Goal: Task Accomplishment & Management: Use online tool/utility

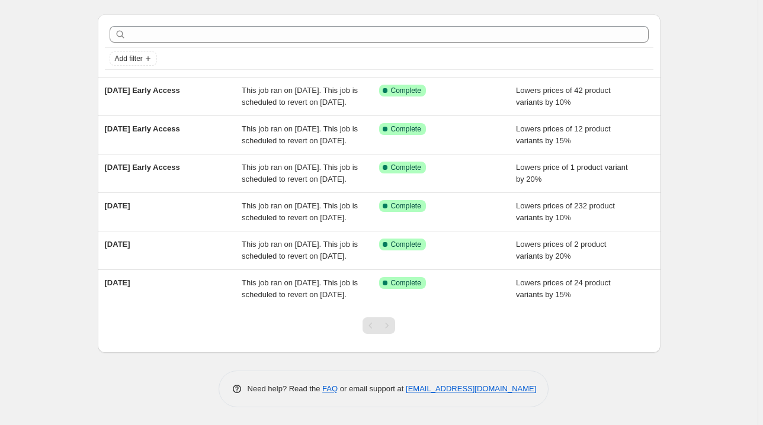
scroll to position [100, 0]
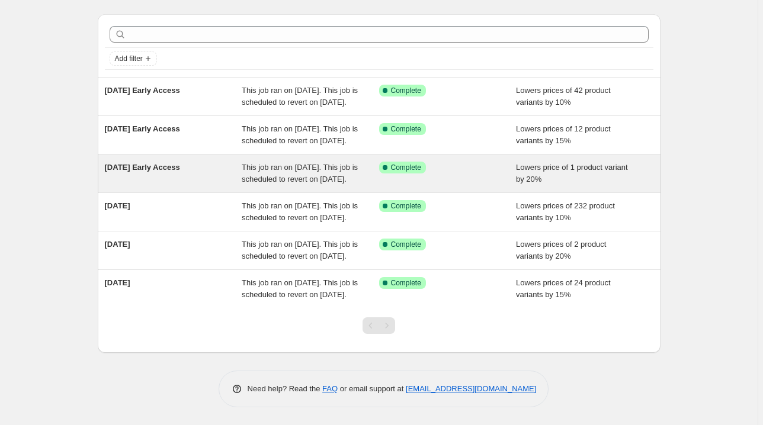
click at [418, 163] on span "Complete" at bounding box center [406, 167] width 30 height 9
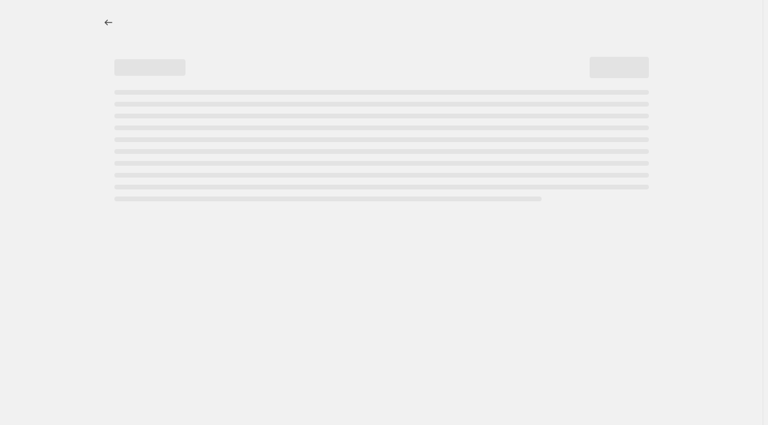
select select "percentage"
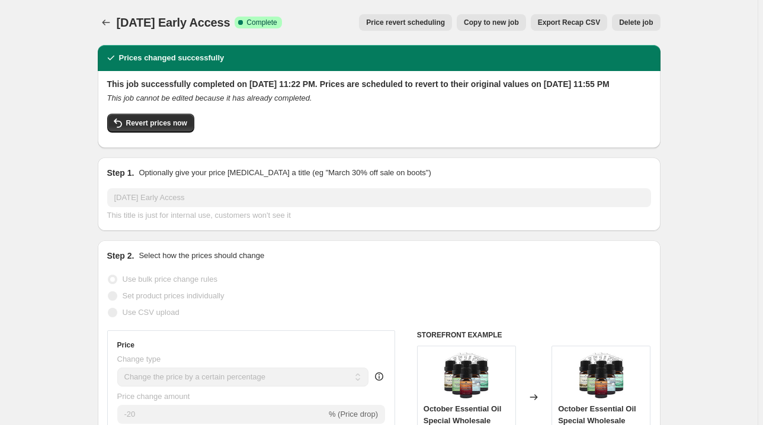
click at [487, 25] on span "Copy to new job" at bounding box center [491, 22] width 55 height 9
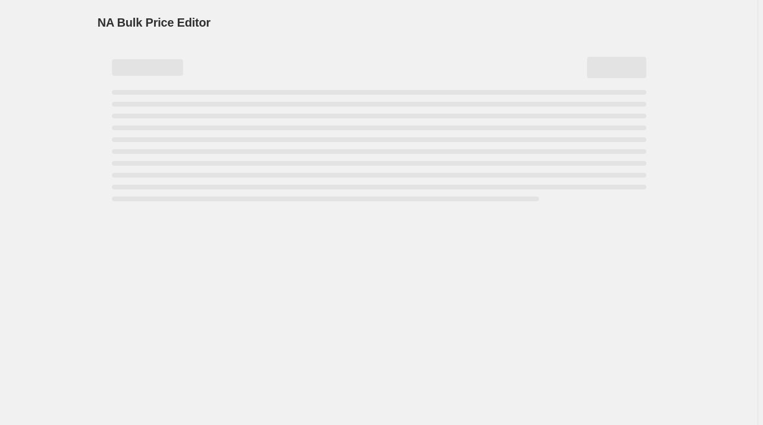
select select "percentage"
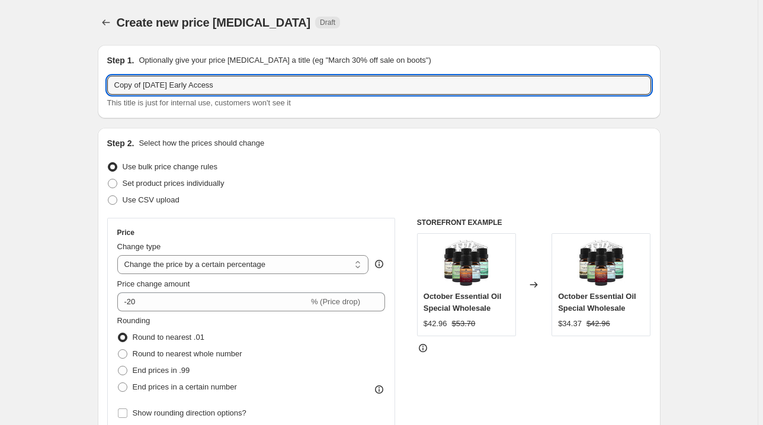
drag, startPoint x: 146, startPoint y: 85, endPoint x: 54, endPoint y: 85, distance: 91.8
drag, startPoint x: 156, startPoint y: 82, endPoint x: 248, endPoint y: 82, distance: 91.8
click at [248, 82] on input "[DATE] Early Access" at bounding box center [379, 85] width 544 height 19
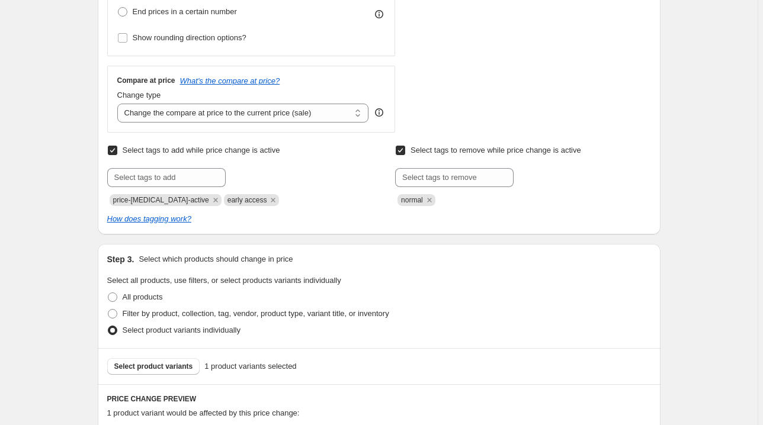
scroll to position [379, 0]
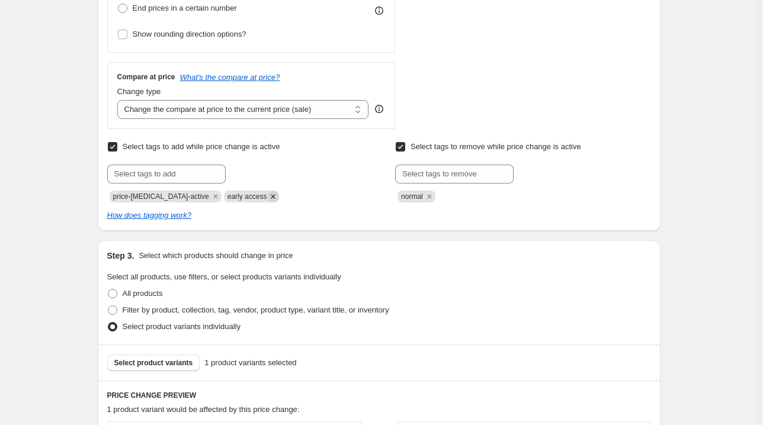
type input "[DATE]"
click at [271, 197] on icon "Remove early access" at bounding box center [273, 196] width 4 height 4
click at [183, 176] on input "text" at bounding box center [166, 174] width 118 height 19
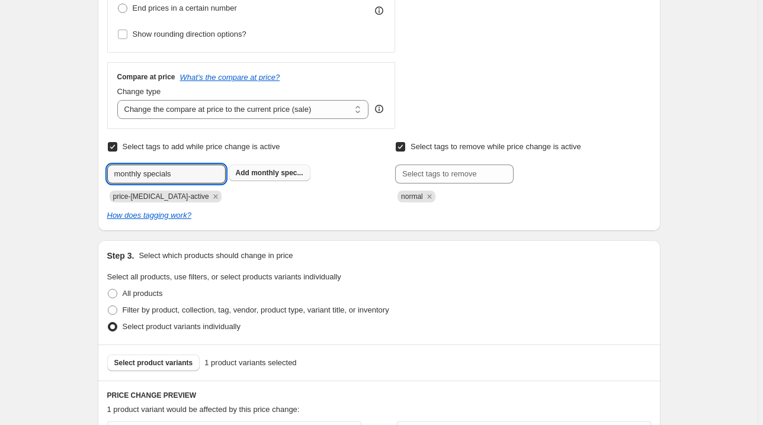
type input "monthly specials"
click at [262, 175] on span "monthly spec..." at bounding box center [277, 173] width 52 height 8
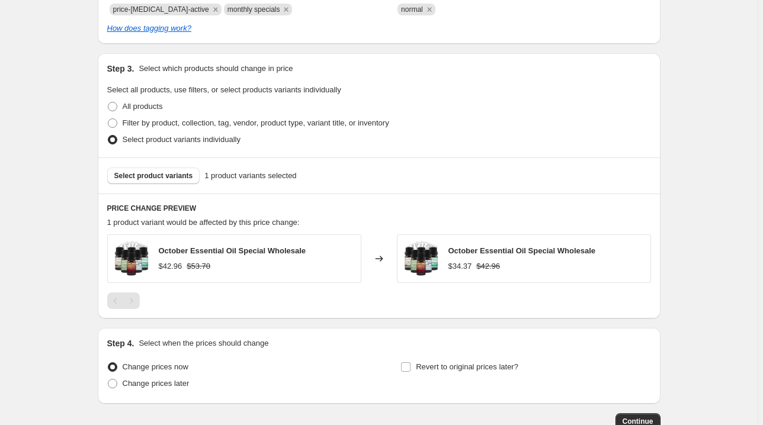
scroll to position [569, 0]
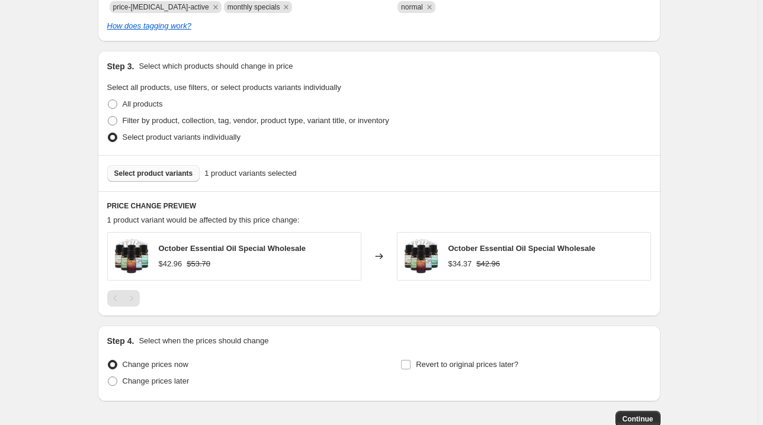
click at [152, 171] on span "Select product variants" at bounding box center [153, 173] width 79 height 9
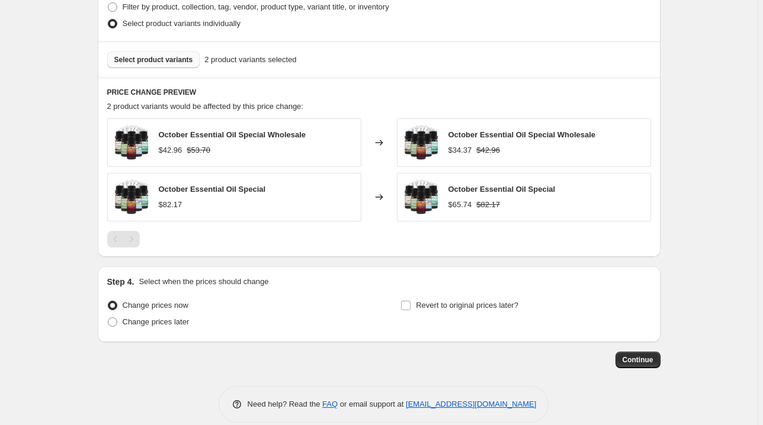
scroll to position [696, 0]
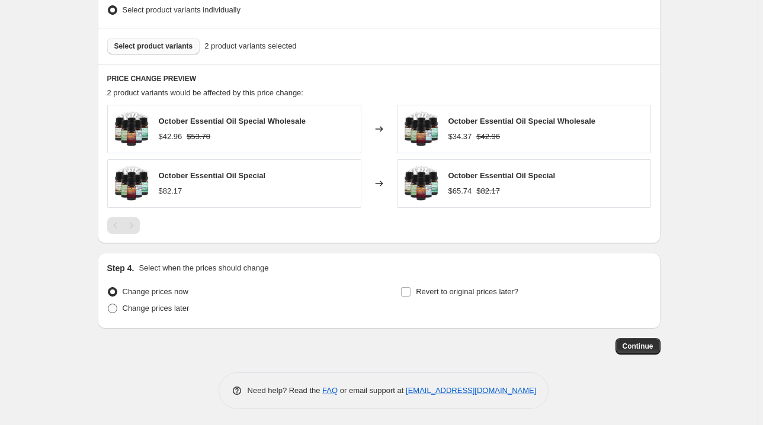
click at [114, 309] on span at bounding box center [112, 308] width 9 height 9
click at [108, 304] on input "Change prices later" at bounding box center [108, 304] width 1 height 1
radio input "true"
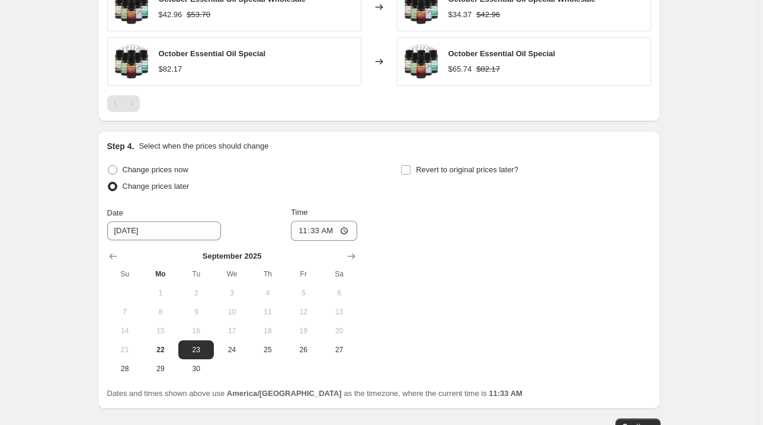
scroll to position [885, 0]
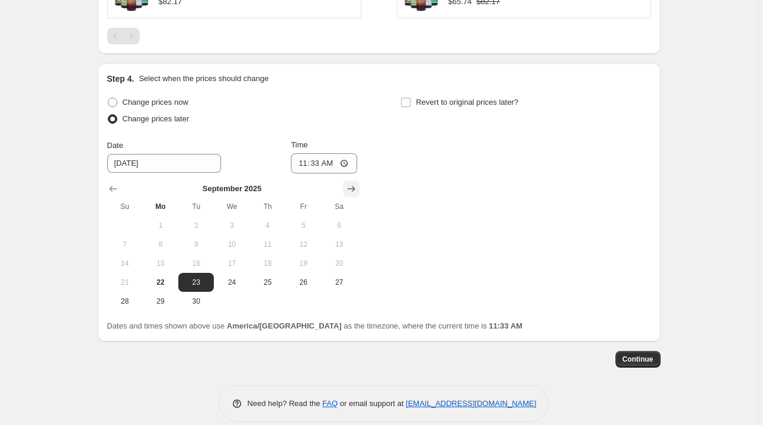
click at [357, 185] on icon "Show next month, October 2025" at bounding box center [351, 189] width 12 height 12
click at [232, 221] on span "1" at bounding box center [232, 225] width 26 height 9
type input "[DATE]"
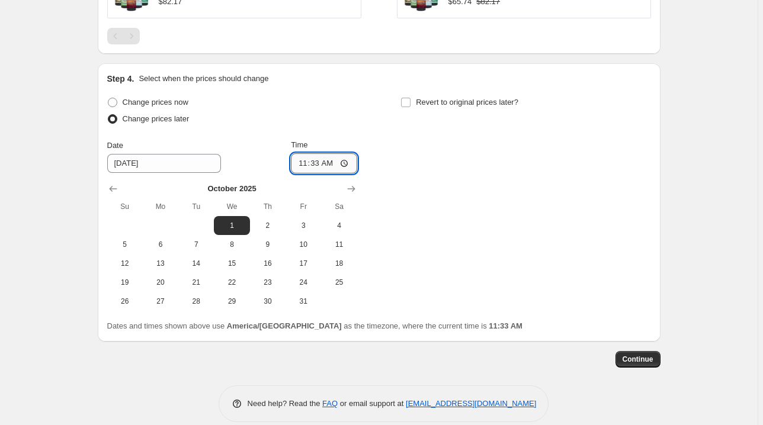
click at [301, 163] on input "11:33" at bounding box center [324, 163] width 66 height 20
type input "00:00"
click at [410, 102] on input "Revert to original prices later?" at bounding box center [405, 102] width 9 height 9
checkbox input "true"
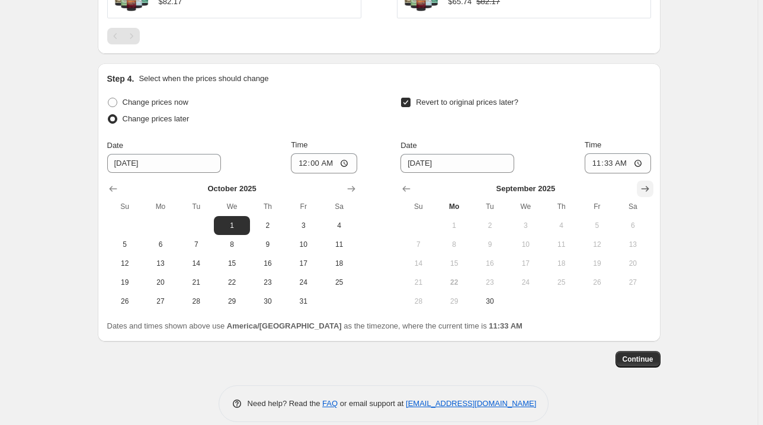
click at [647, 188] on icon "Show next month, October 2025" at bounding box center [645, 189] width 12 height 12
click at [601, 299] on span "31" at bounding box center [597, 301] width 26 height 9
type input "[DATE]"
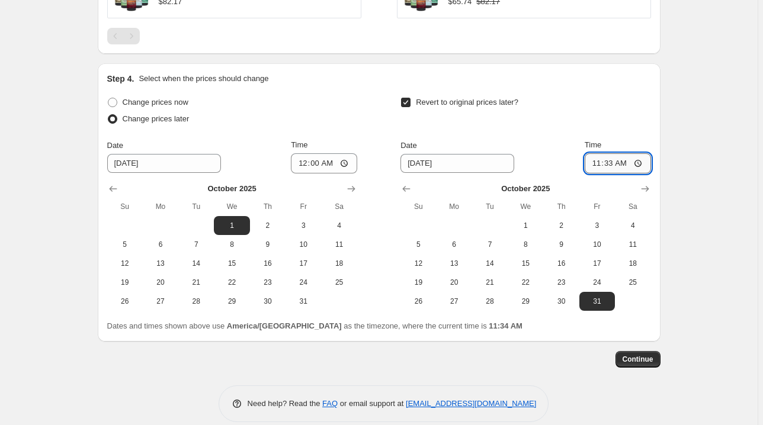
click at [608, 162] on input "11:33" at bounding box center [618, 163] width 66 height 20
type input "23:55"
click at [644, 356] on span "Continue" at bounding box center [637, 359] width 31 height 9
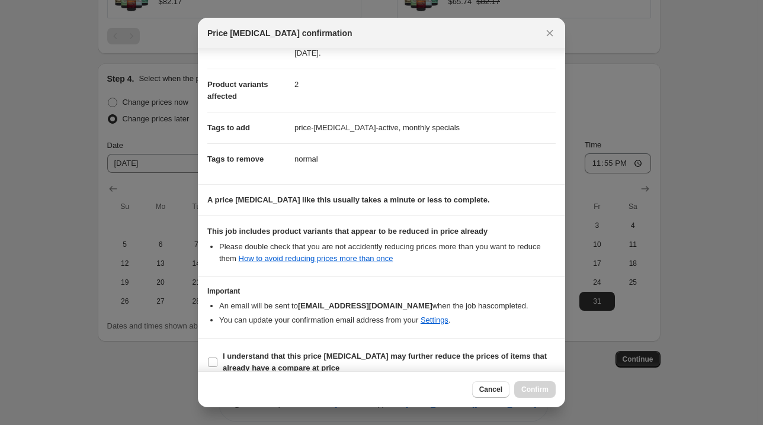
scroll to position [132, 0]
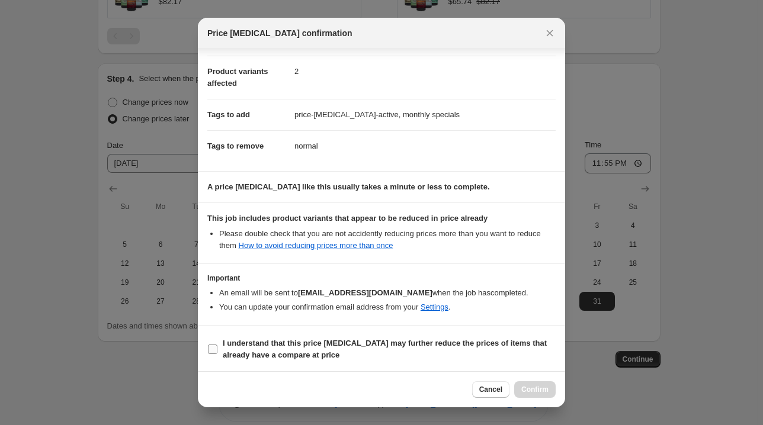
click at [451, 357] on span "I understand that this price [MEDICAL_DATA] may further reduce the prices of it…" at bounding box center [389, 350] width 333 height 24
click at [217, 354] on input "I understand that this price [MEDICAL_DATA] may further reduce the prices of it…" at bounding box center [212, 349] width 9 height 9
checkbox input "true"
click at [526, 383] on button "Confirm" at bounding box center [534, 389] width 41 height 17
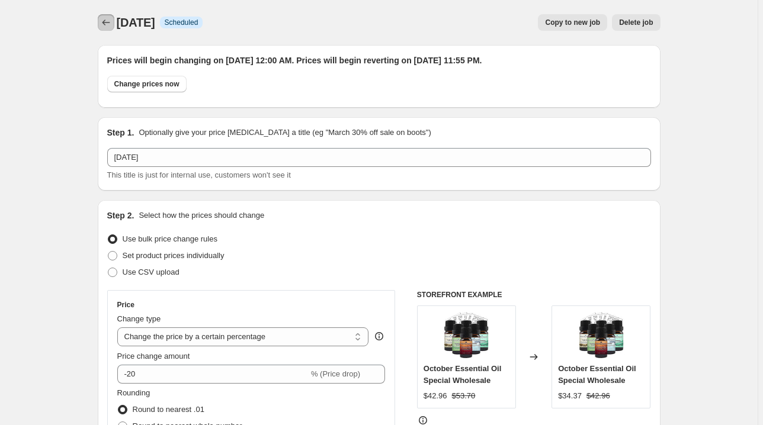
click at [110, 19] on icon "Price change jobs" at bounding box center [106, 23] width 12 height 12
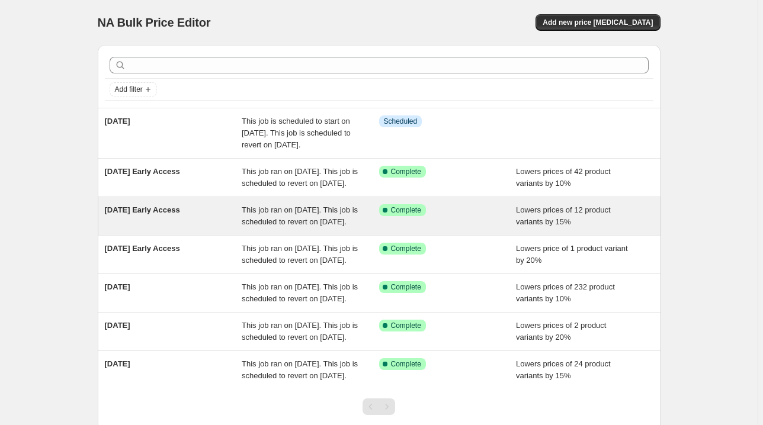
click at [468, 228] on div "Success Complete Complete" at bounding box center [447, 216] width 137 height 24
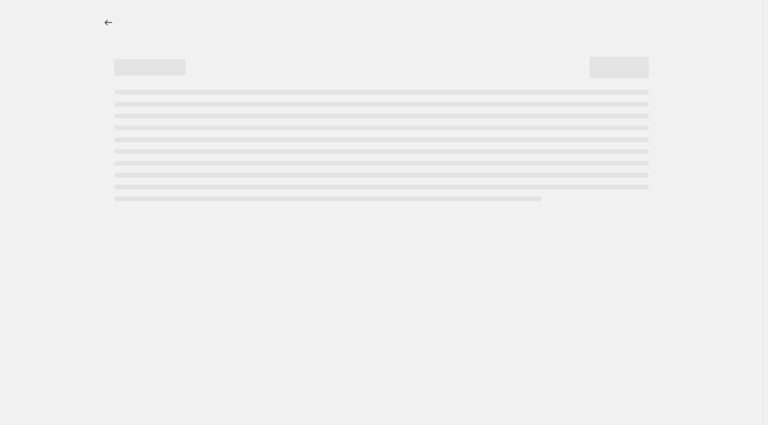
select select "percentage"
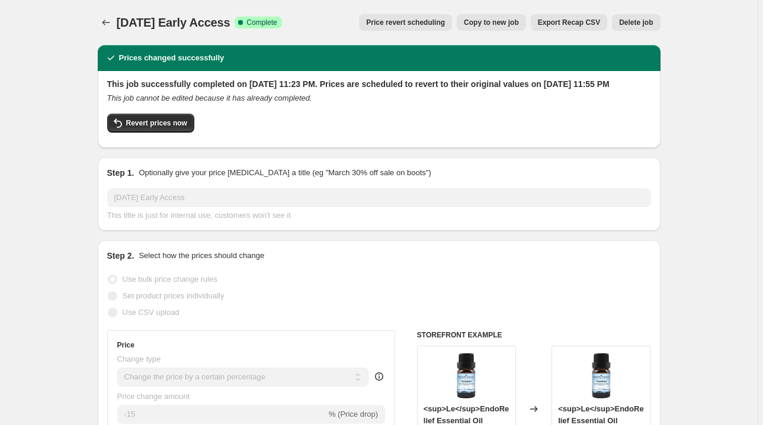
click at [501, 21] on span "Copy to new job" at bounding box center [491, 22] width 55 height 9
select select "percentage"
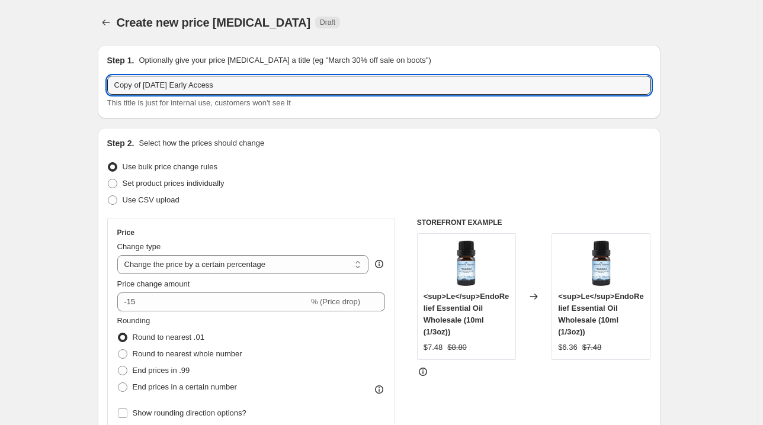
drag, startPoint x: 146, startPoint y: 81, endPoint x: 61, endPoint y: 81, distance: 85.3
drag, startPoint x: 156, startPoint y: 81, endPoint x: 280, endPoint y: 82, distance: 124.4
click at [280, 82] on input "[DATE] Early Access" at bounding box center [379, 85] width 544 height 19
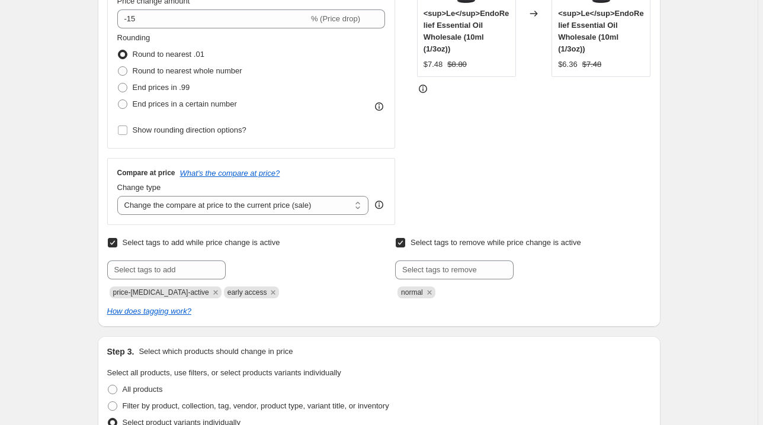
scroll to position [284, 0]
type input "[DATE]"
click at [268, 291] on icon "Remove early access" at bounding box center [273, 291] width 11 height 11
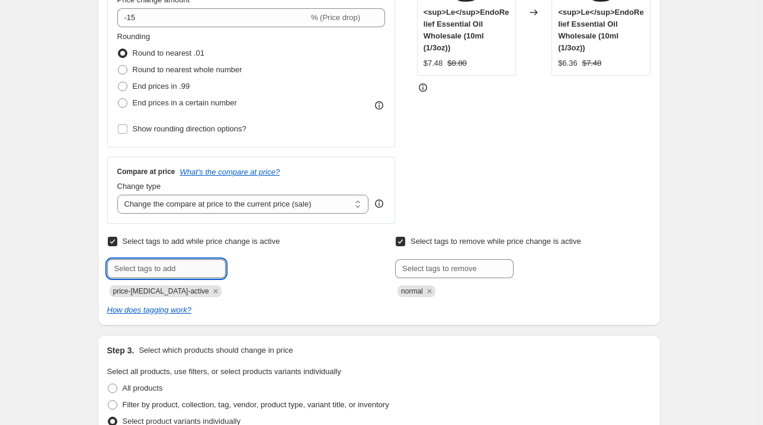
click at [179, 271] on input "text" at bounding box center [166, 268] width 118 height 19
type input "monthly specials"
click at [266, 271] on span "Add monthly spec..." at bounding box center [270, 267] width 68 height 9
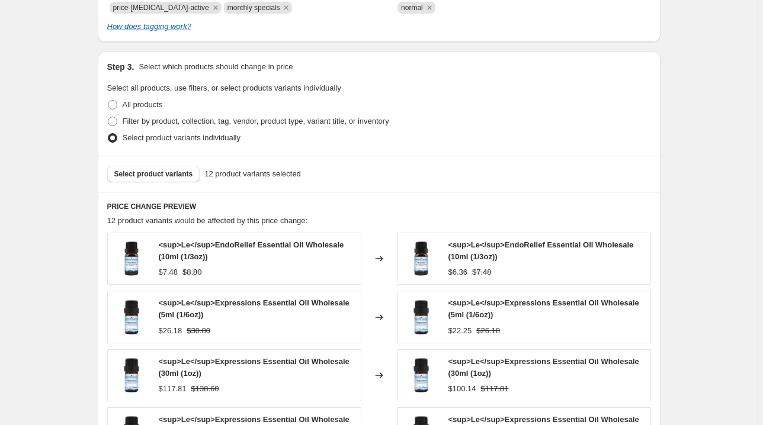
scroll to position [569, 0]
click at [125, 168] on button "Select product variants" at bounding box center [153, 173] width 93 height 17
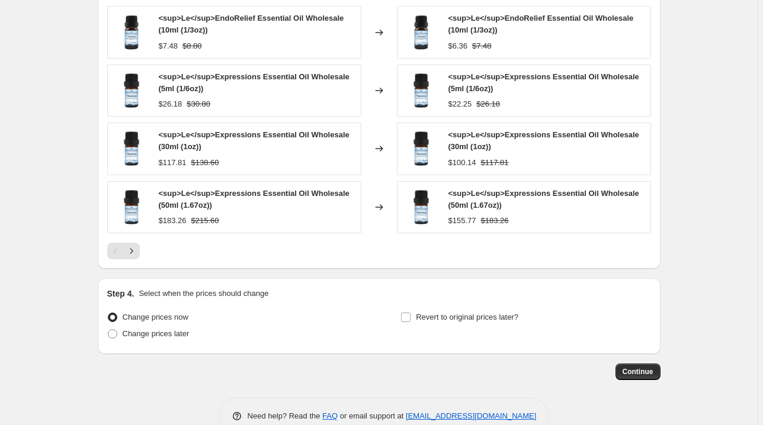
scroll to position [878, 0]
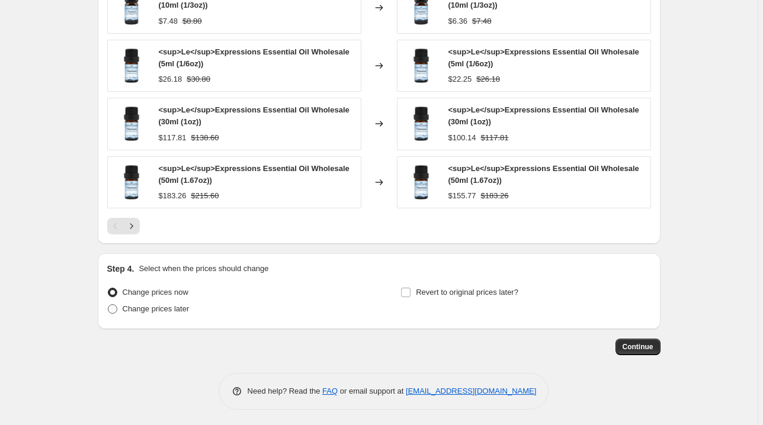
click at [178, 309] on span "Change prices later" at bounding box center [156, 308] width 67 height 9
click at [108, 305] on input "Change prices later" at bounding box center [108, 304] width 1 height 1
radio input "true"
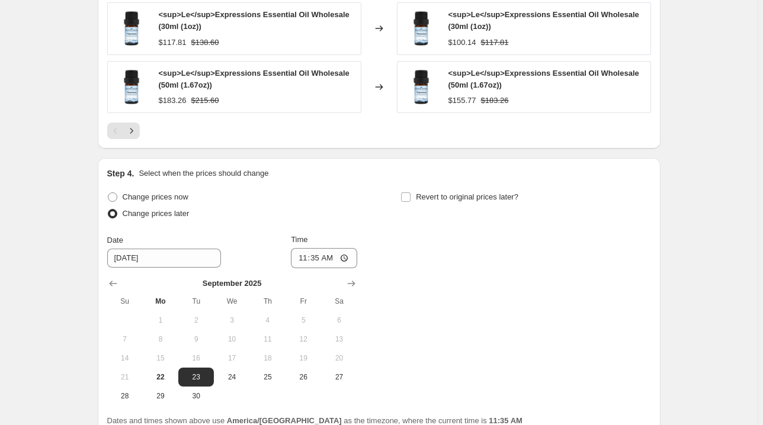
scroll to position [1020, 0]
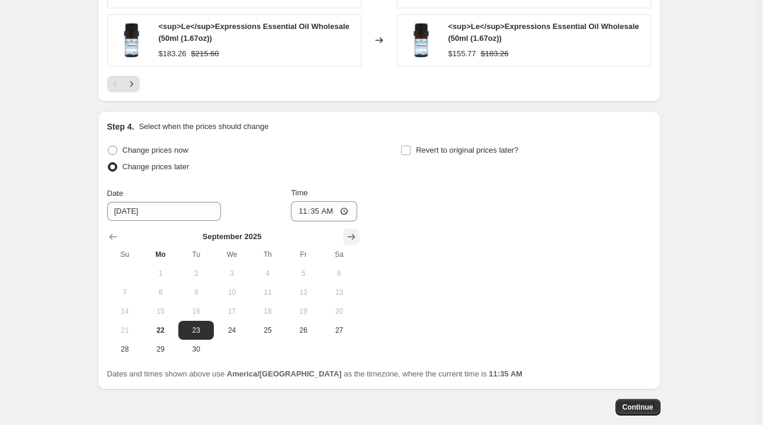
click at [353, 232] on icon "Show next month, October 2025" at bounding box center [351, 237] width 12 height 12
click at [230, 274] on span "1" at bounding box center [232, 273] width 26 height 9
type input "[DATE]"
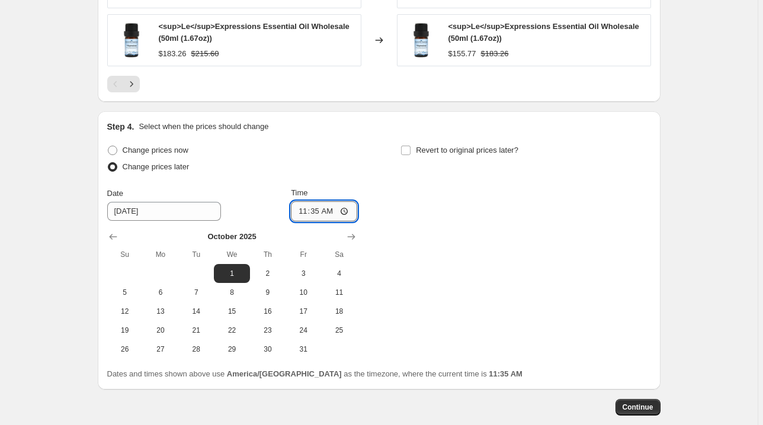
click at [303, 211] on input "11:35" at bounding box center [324, 211] width 66 height 20
type input "00:00"
click at [409, 146] on input "Revert to original prices later?" at bounding box center [405, 150] width 9 height 9
checkbox input "true"
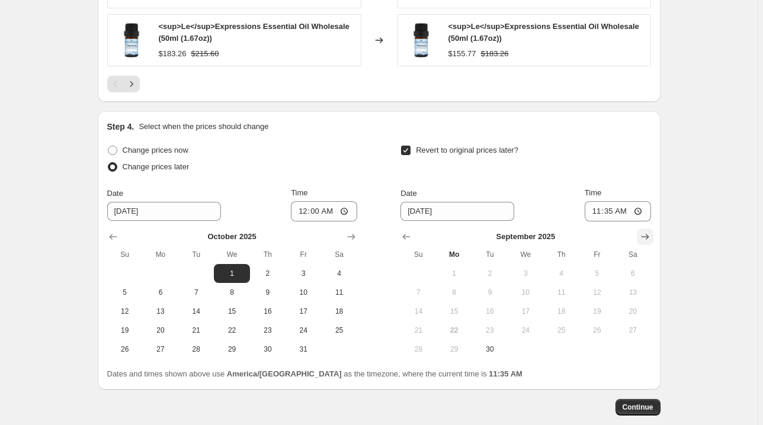
click at [641, 239] on icon "Show next month, October 2025" at bounding box center [645, 237] width 12 height 12
click at [600, 348] on span "31" at bounding box center [597, 349] width 26 height 9
type input "[DATE]"
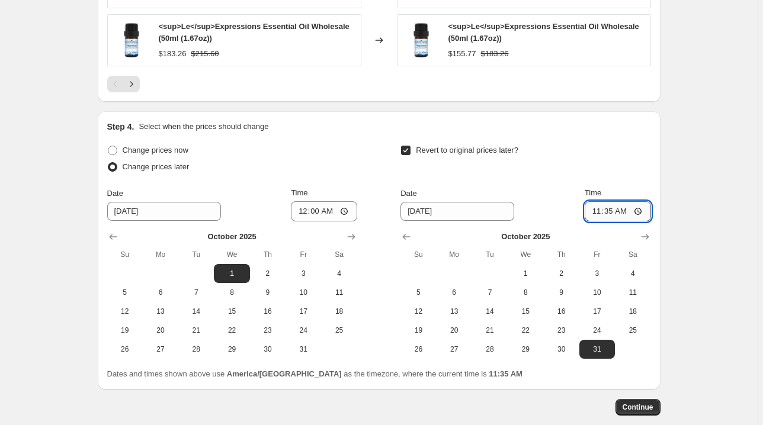
click at [606, 208] on input "11:35" at bounding box center [618, 211] width 66 height 20
type input "23:55"
click at [651, 410] on button "Continue" at bounding box center [637, 407] width 45 height 17
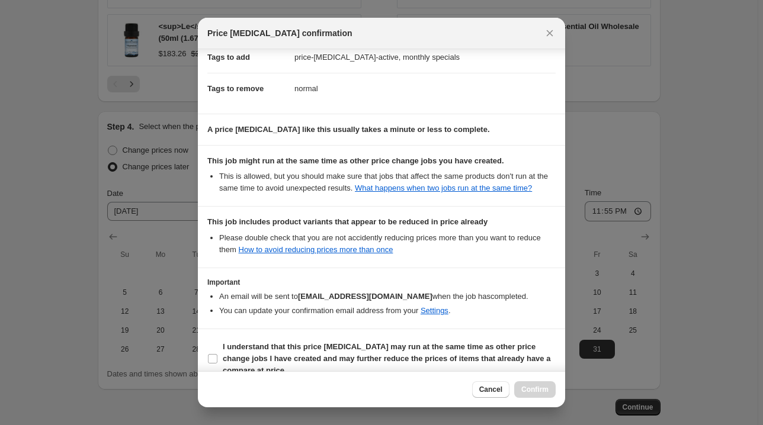
click at [523, 357] on b "I understand that this price [MEDICAL_DATA] may run at the same time as other p…" at bounding box center [386, 358] width 327 height 33
click at [217, 357] on input "I understand that this price [MEDICAL_DATA] may run at the same time as other p…" at bounding box center [212, 358] width 9 height 9
checkbox input "true"
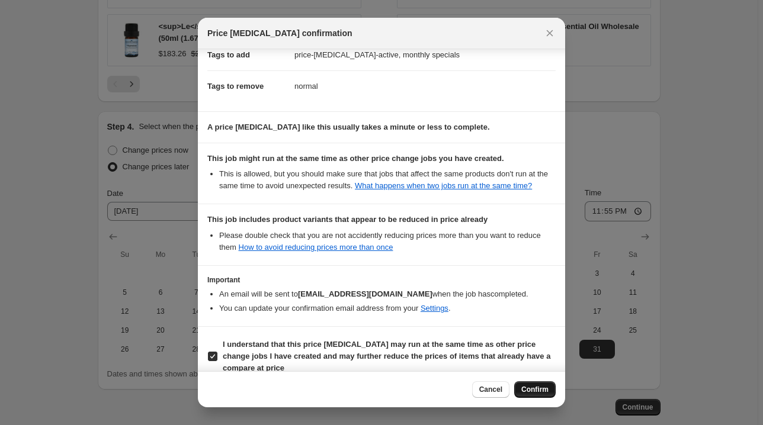
click at [543, 391] on span "Confirm" at bounding box center [534, 389] width 27 height 9
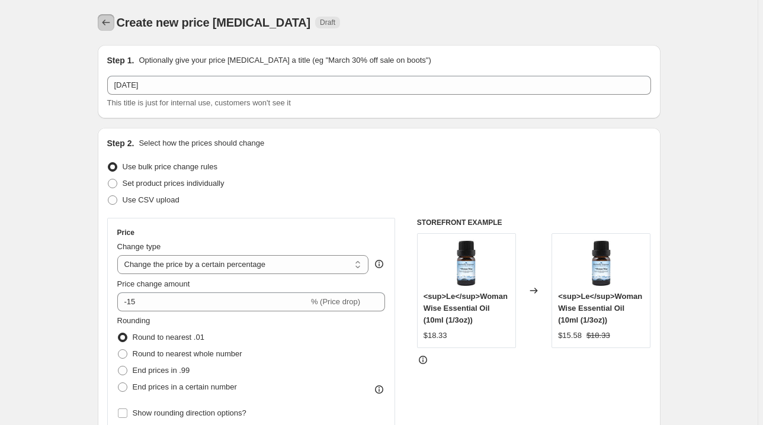
click at [111, 19] on icon "Price change jobs" at bounding box center [106, 23] width 12 height 12
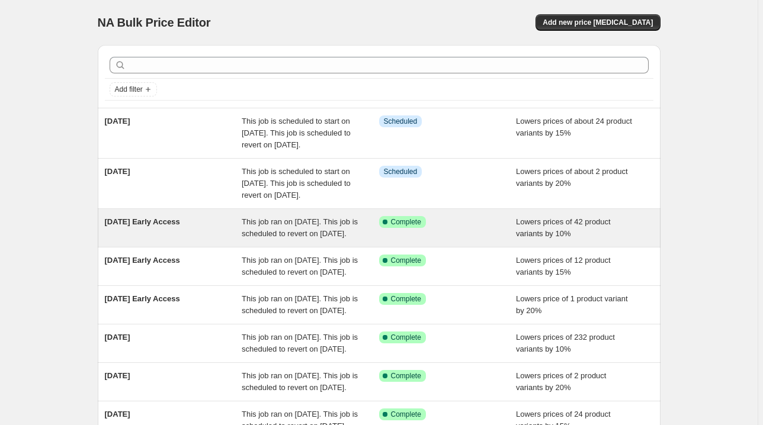
click at [466, 240] on div "Success Complete Complete" at bounding box center [447, 228] width 137 height 24
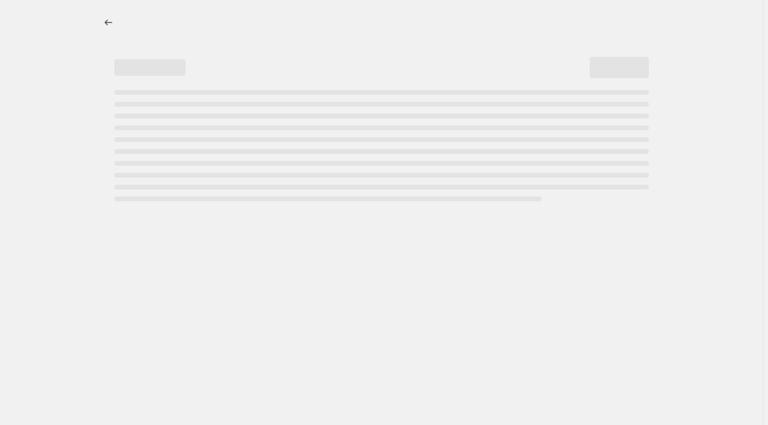
select select "percentage"
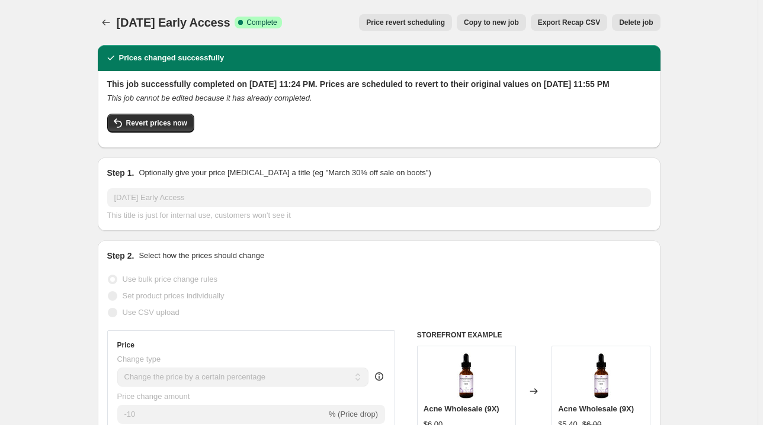
click at [505, 24] on span "Copy to new job" at bounding box center [491, 22] width 55 height 9
select select "percentage"
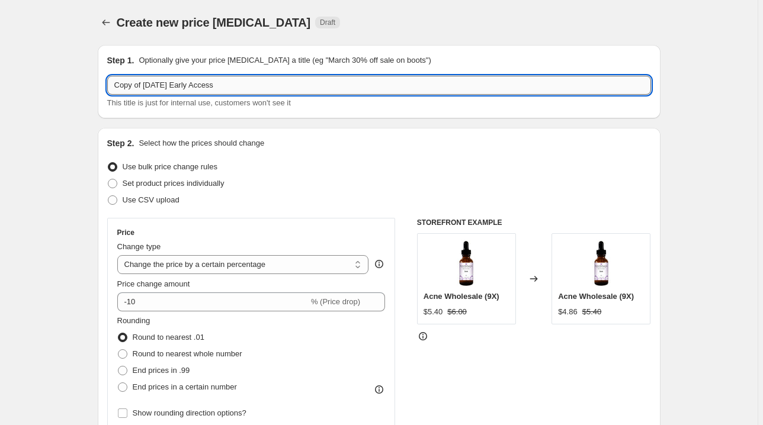
drag, startPoint x: 187, startPoint y: 87, endPoint x: 275, endPoint y: 86, distance: 88.2
click at [275, 86] on input "Copy of [DATE] Early Access" at bounding box center [379, 85] width 544 height 19
drag, startPoint x: 147, startPoint y: 83, endPoint x: 41, endPoint y: 78, distance: 105.5
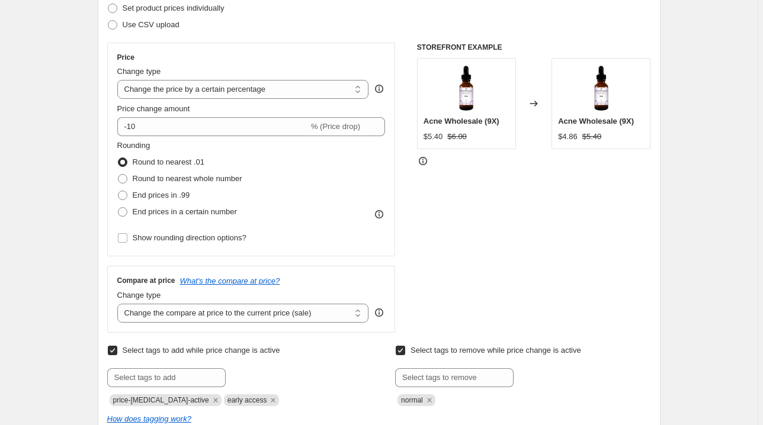
scroll to position [332, 0]
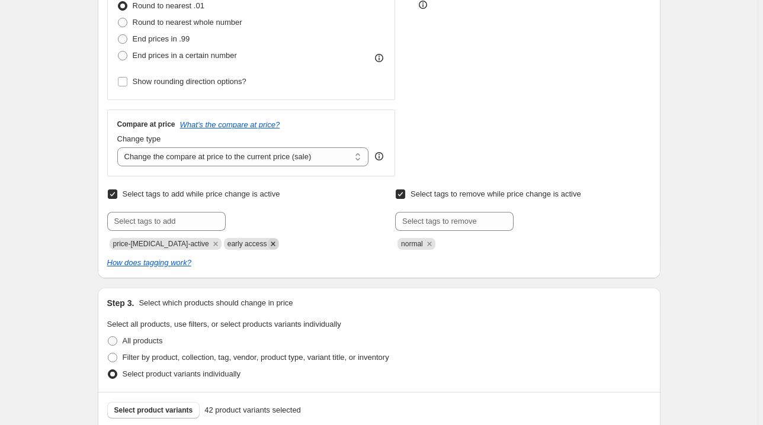
type input "[DATE]"
click at [271, 242] on icon "Remove early access" at bounding box center [273, 244] width 4 height 4
click at [172, 223] on input "text" at bounding box center [166, 221] width 118 height 19
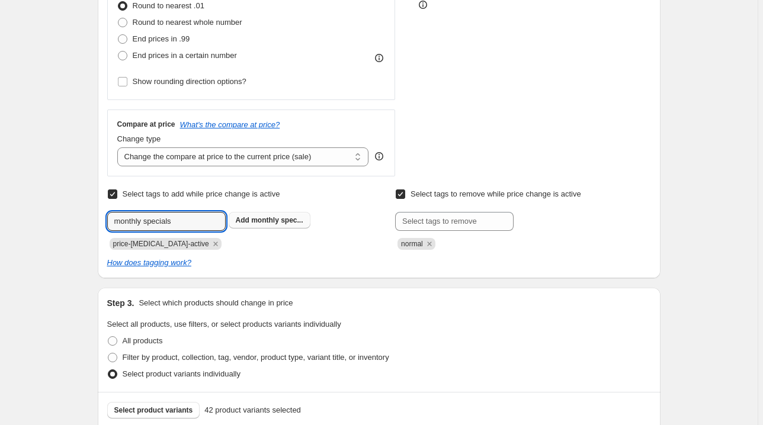
type input "monthly specials"
click at [256, 221] on span "monthly spec..." at bounding box center [277, 220] width 52 height 8
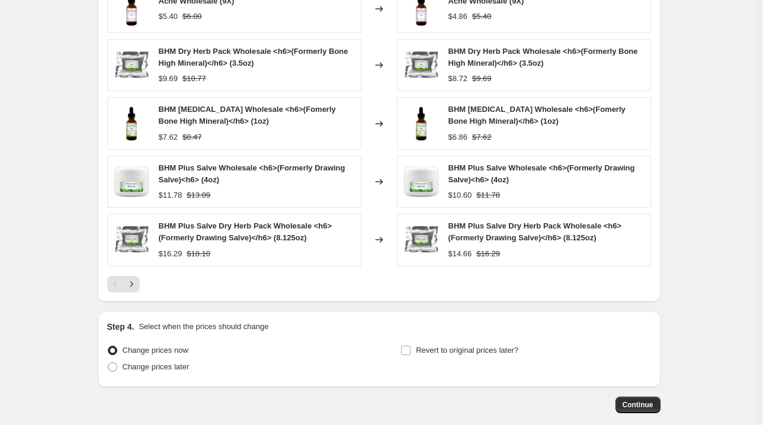
scroll to position [853, 0]
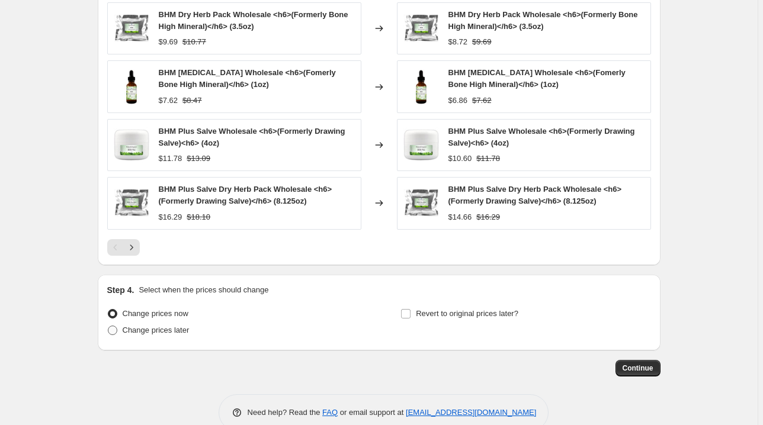
click at [161, 328] on span "Change prices later" at bounding box center [156, 330] width 67 height 9
click at [108, 326] on input "Change prices later" at bounding box center [108, 326] width 1 height 1
radio input "true"
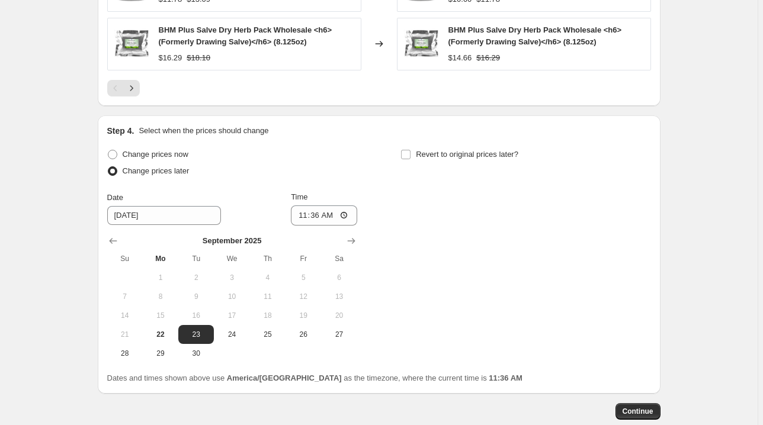
scroll to position [1042, 0]
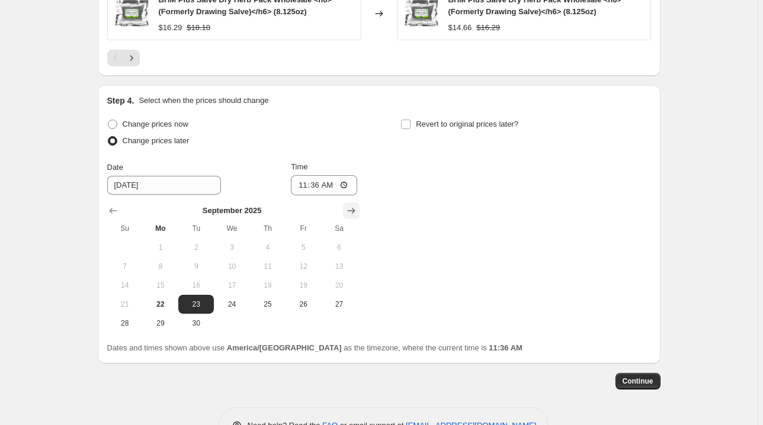
click at [355, 209] on icon "Show next month, October 2025" at bounding box center [351, 211] width 8 height 6
click at [245, 248] on span "1" at bounding box center [232, 247] width 26 height 9
type input "[DATE]"
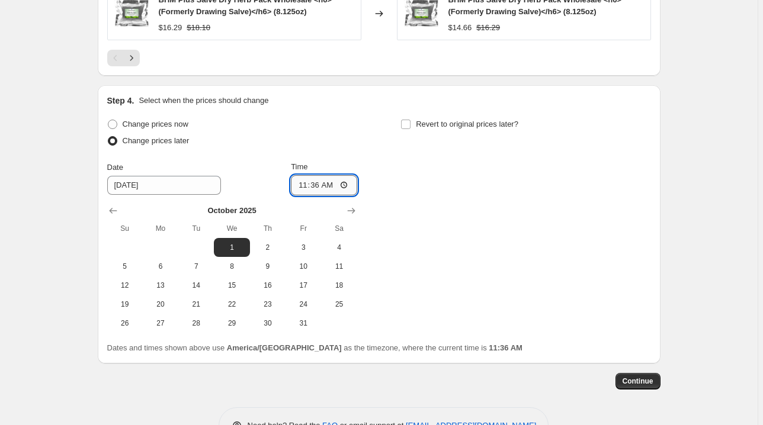
click at [301, 185] on input "11:36" at bounding box center [324, 185] width 66 height 20
type input "00:00"
click at [406, 120] on input "Revert to original prices later?" at bounding box center [405, 124] width 9 height 9
checkbox input "true"
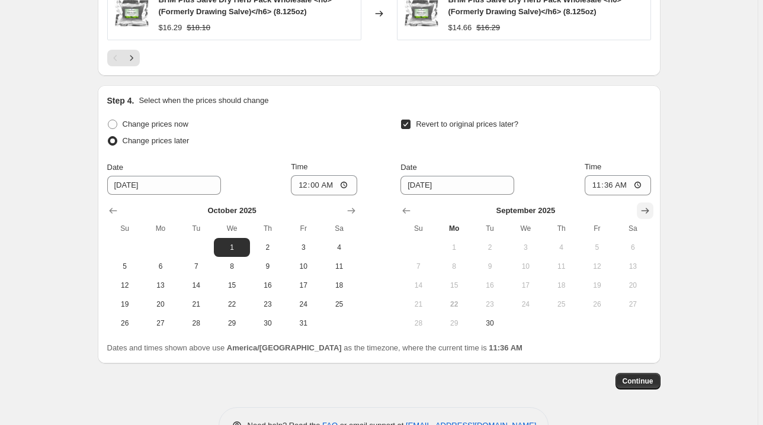
click at [644, 208] on icon "Show next month, October 2025" at bounding box center [645, 211] width 12 height 12
click at [601, 320] on span "31" at bounding box center [597, 323] width 26 height 9
type input "[DATE]"
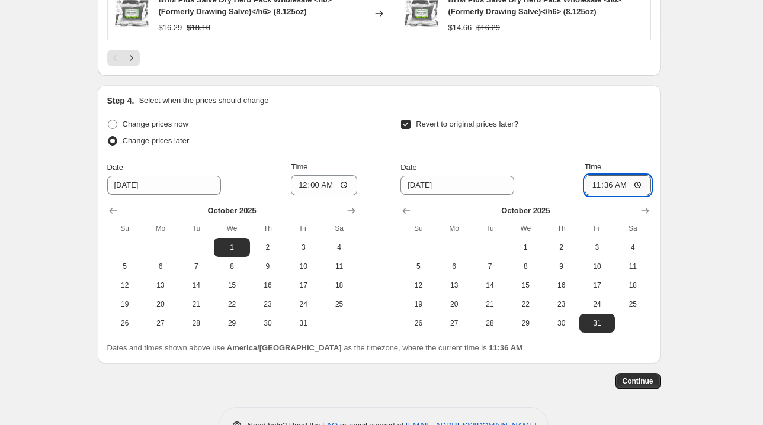
click at [606, 182] on input "11:36" at bounding box center [618, 185] width 66 height 20
type input "23:55"
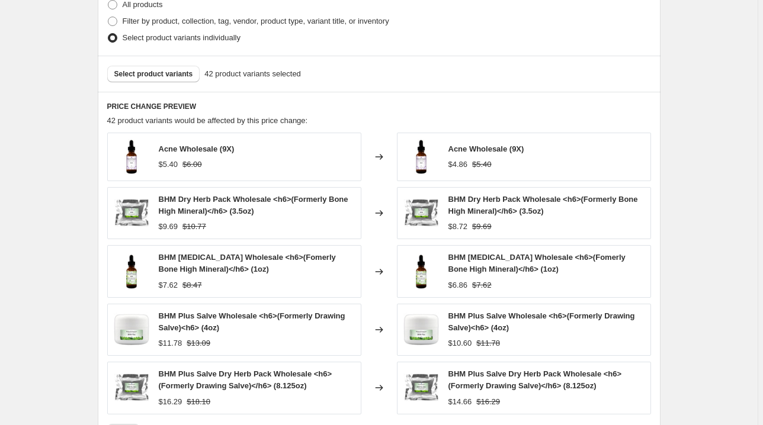
scroll to position [663, 0]
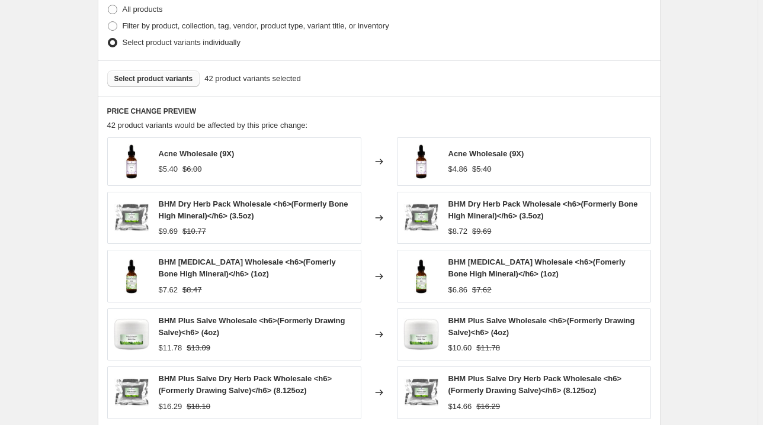
click at [149, 81] on span "Select product variants" at bounding box center [153, 78] width 79 height 9
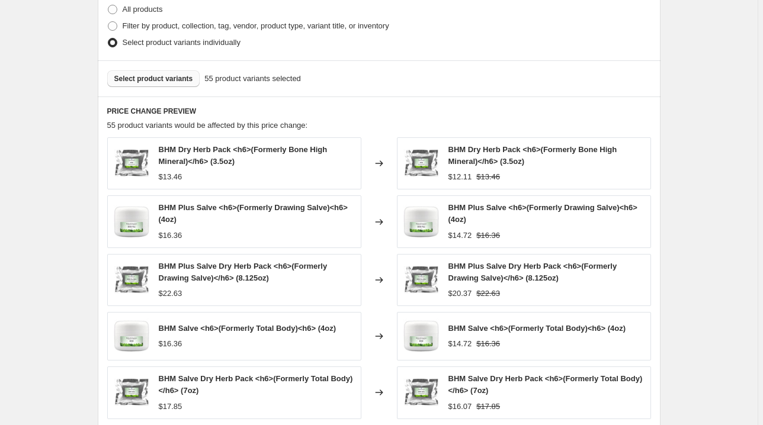
click at [126, 73] on button "Select product variants" at bounding box center [153, 78] width 93 height 17
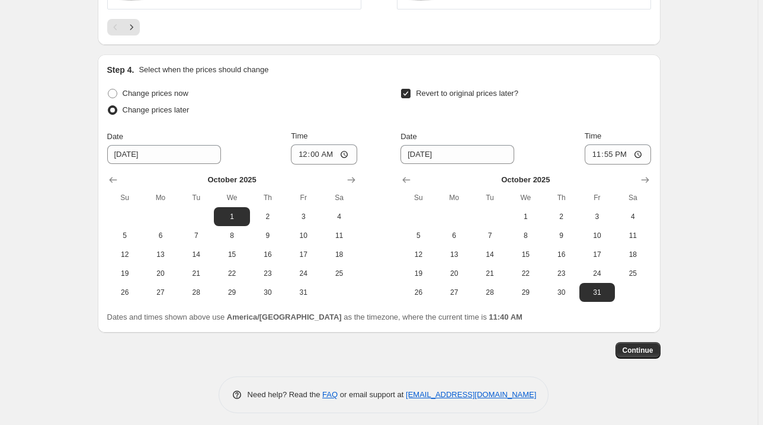
scroll to position [1073, 0]
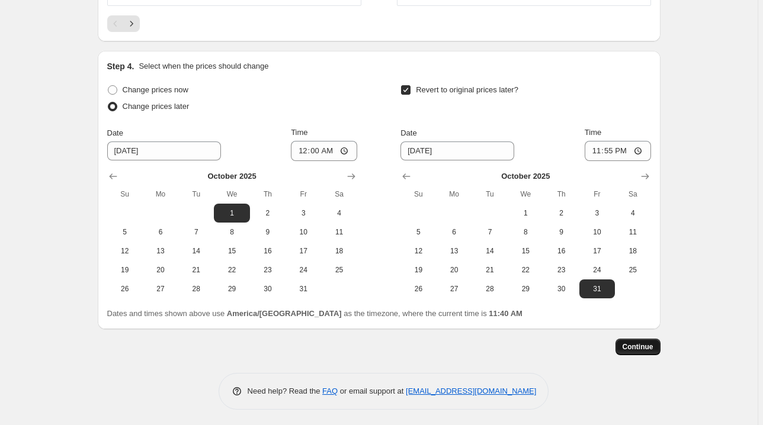
click at [635, 343] on span "Continue" at bounding box center [637, 346] width 31 height 9
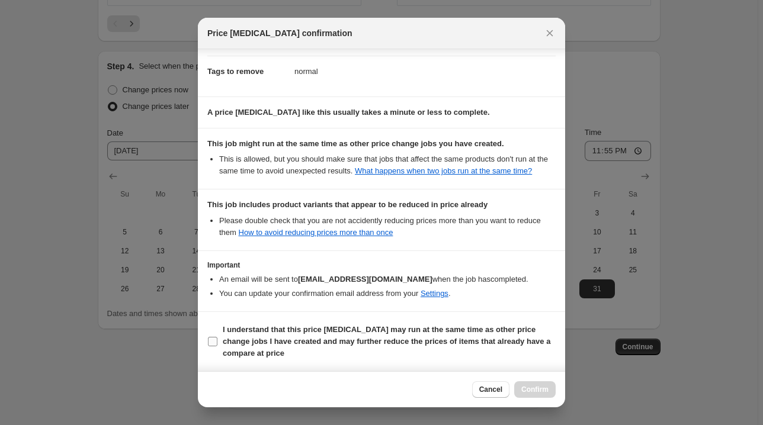
scroll to position [217, 0]
click at [505, 330] on b "I understand that this price [MEDICAL_DATA] may run at the same time as other p…" at bounding box center [386, 341] width 327 height 33
click at [217, 337] on input "I understand that this price [MEDICAL_DATA] may run at the same time as other p…" at bounding box center [212, 341] width 9 height 9
checkbox input "true"
click at [535, 390] on span "Confirm" at bounding box center [534, 389] width 27 height 9
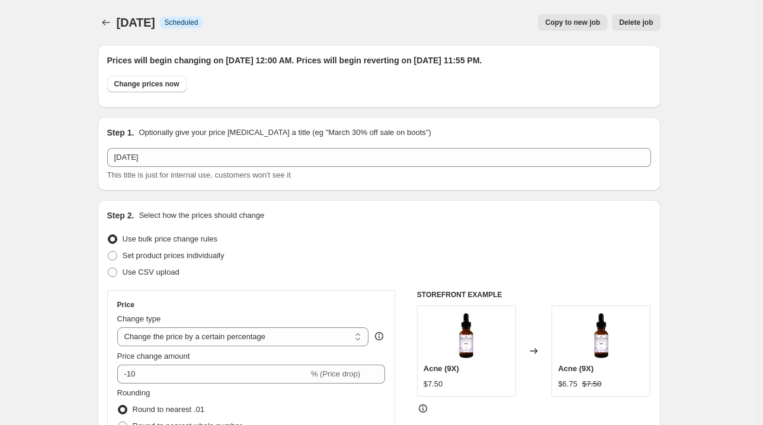
scroll to position [1073, 0]
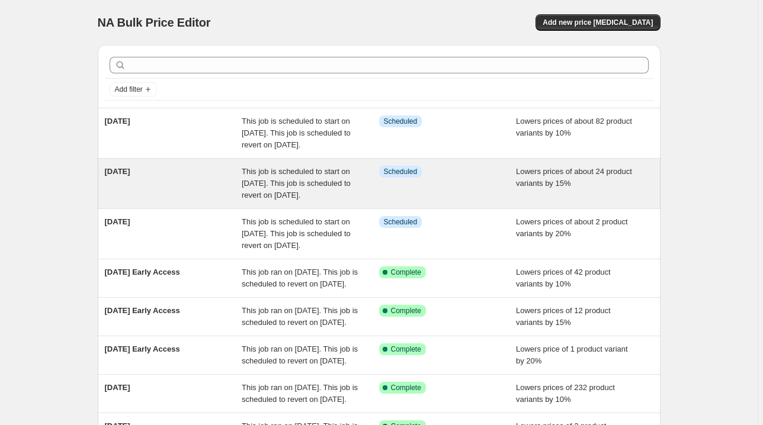
click at [302, 185] on span "This job is scheduled to start on [DATE]. This job is scheduled to revert on [D…" at bounding box center [296, 183] width 109 height 33
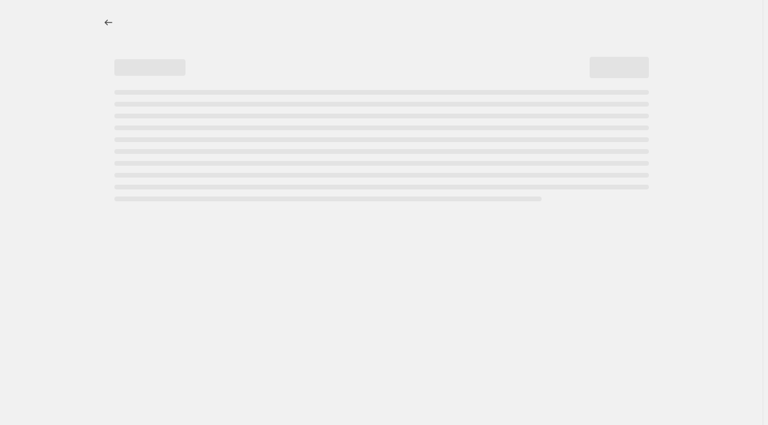
select select "percentage"
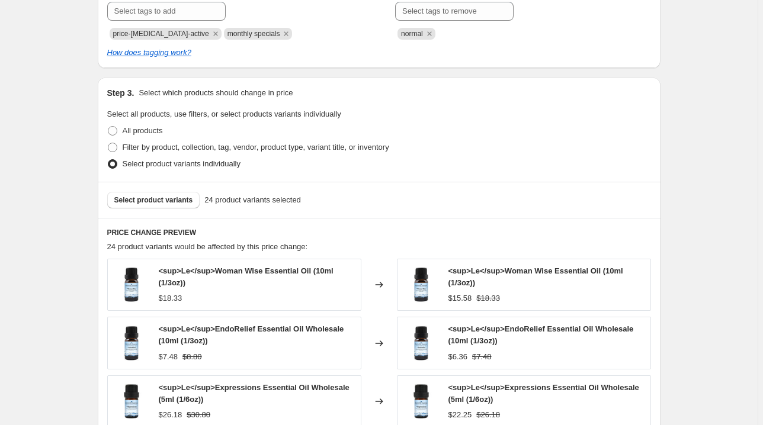
scroll to position [616, 0]
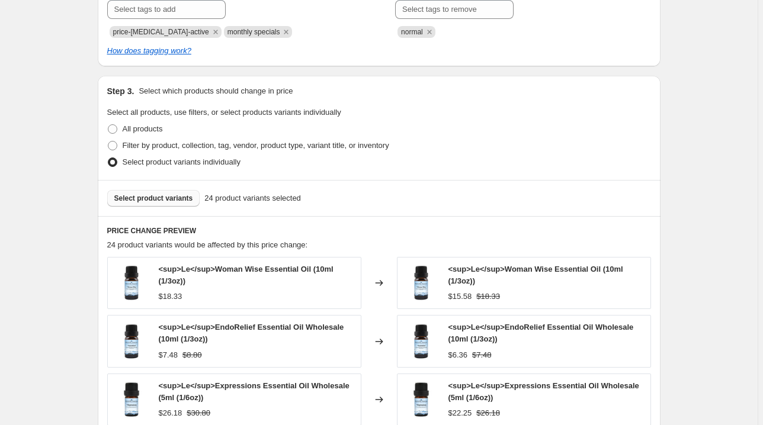
click at [172, 198] on span "Select product variants" at bounding box center [153, 198] width 79 height 9
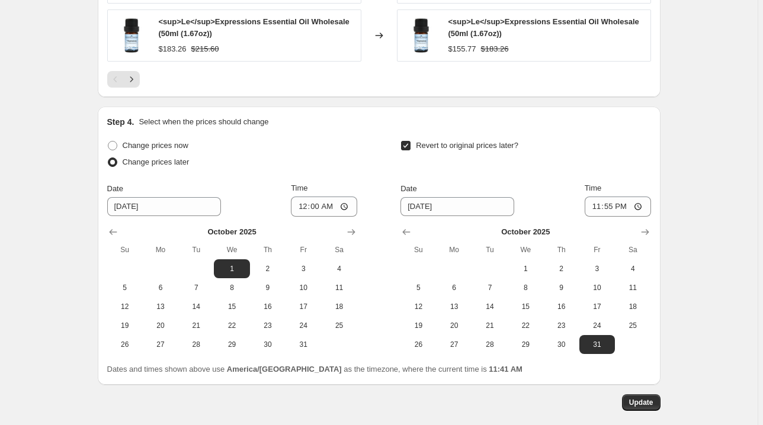
scroll to position [1152, 0]
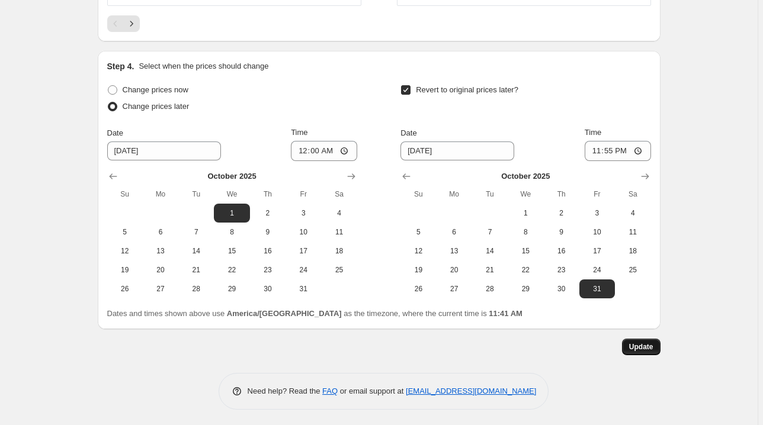
click at [645, 347] on span "Update" at bounding box center [641, 346] width 24 height 9
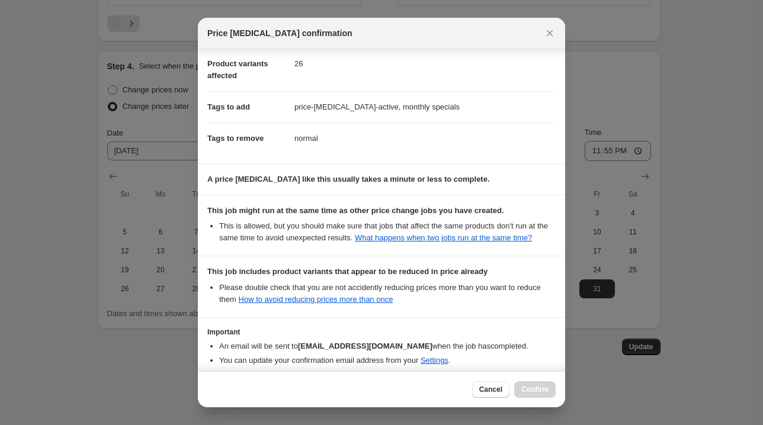
scroll to position [217, 0]
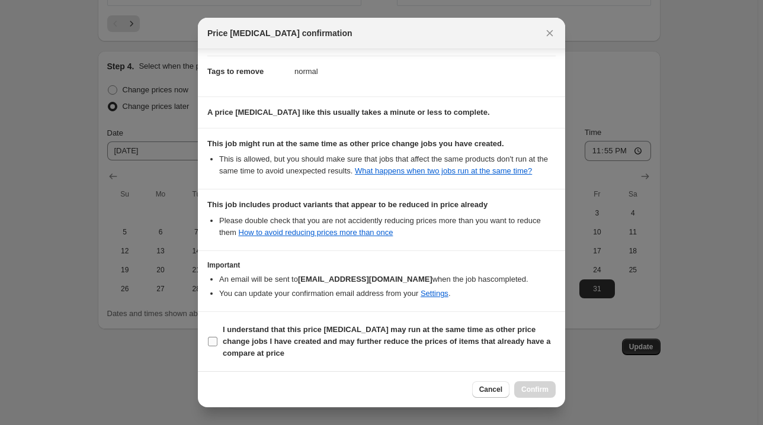
click at [540, 330] on b "I understand that this price [MEDICAL_DATA] may run at the same time as other p…" at bounding box center [386, 341] width 327 height 33
click at [217, 337] on input "I understand that this price [MEDICAL_DATA] may run at the same time as other p…" at bounding box center [212, 341] width 9 height 9
checkbox input "true"
click at [538, 393] on span "Confirm" at bounding box center [534, 389] width 27 height 9
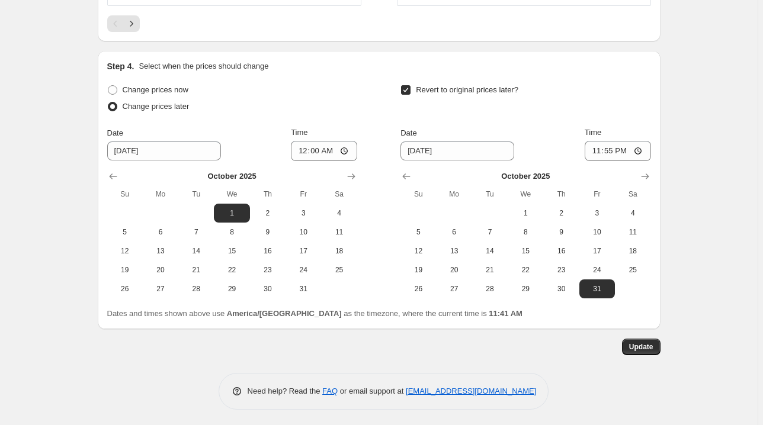
scroll to position [0, 0]
